Goal: Go to known website: Access a specific website the user already knows

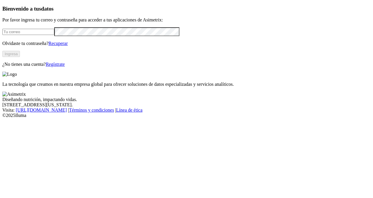
type input "edwin.manrique@premexcorp.com"
click at [20, 57] on button "Ingresa" at bounding box center [11, 54] width 18 height 6
